Goal: Task Accomplishment & Management: Use online tool/utility

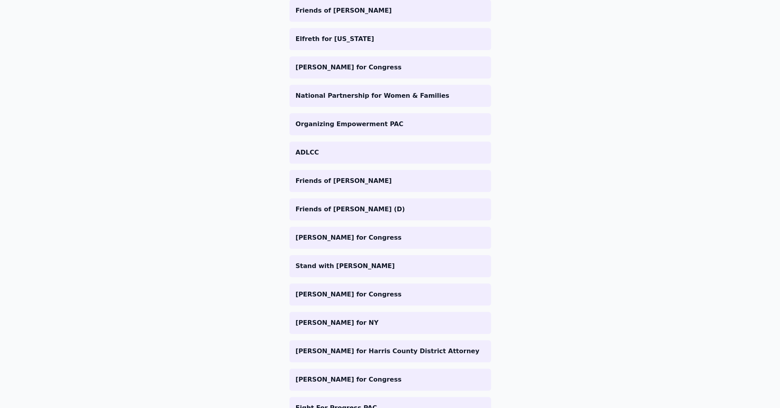
scroll to position [752, 0]
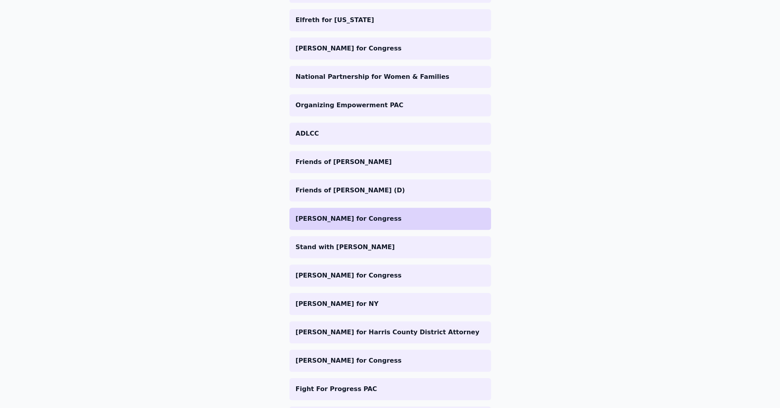
click at [329, 212] on li "[PERSON_NAME] for Congress" at bounding box center [391, 219] width 202 height 22
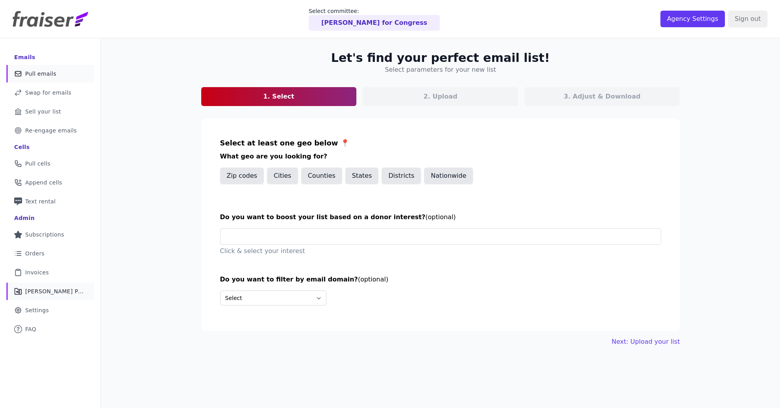
click at [50, 295] on link "Share Icon Outline of a share Fraiser Performance" at bounding box center [50, 290] width 88 height 17
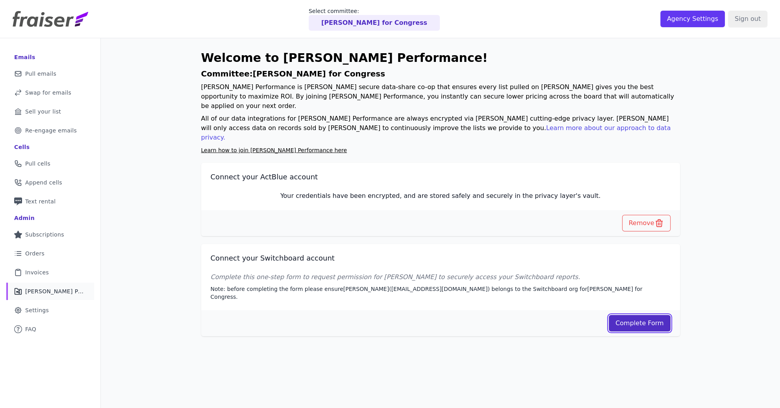
click at [629, 315] on link "Complete Form" at bounding box center [640, 323] width 62 height 17
click at [53, 128] on span "Re-engage emails" at bounding box center [51, 130] width 52 height 8
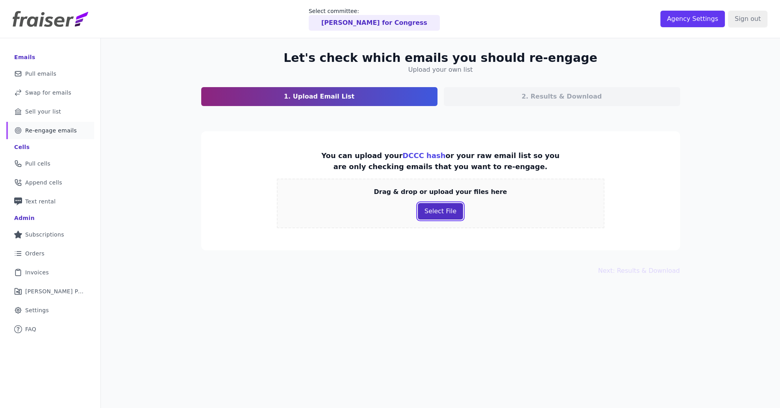
click at [427, 214] on button "Select File" at bounding box center [440, 211] width 45 height 17
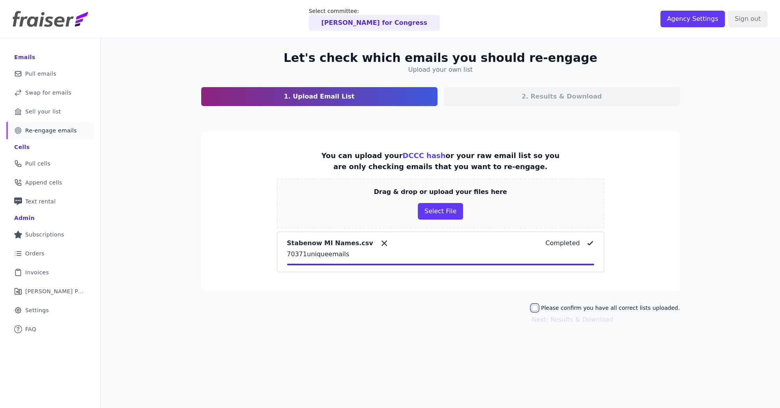
click at [538, 307] on input "Please confirm you have all correct lists uploaded." at bounding box center [535, 308] width 6 height 6
checkbox input "true"
click at [570, 321] on button "Next: Results & Download" at bounding box center [573, 319] width 82 height 9
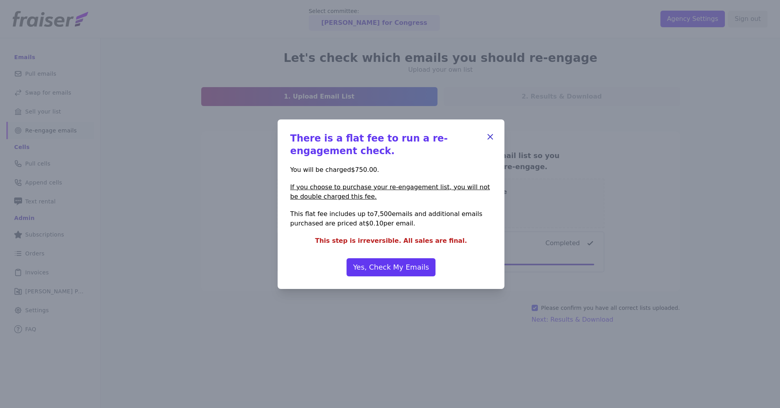
click at [490, 135] on icon "button" at bounding box center [490, 136] width 9 height 9
